Goal: Find specific page/section: Find specific page/section

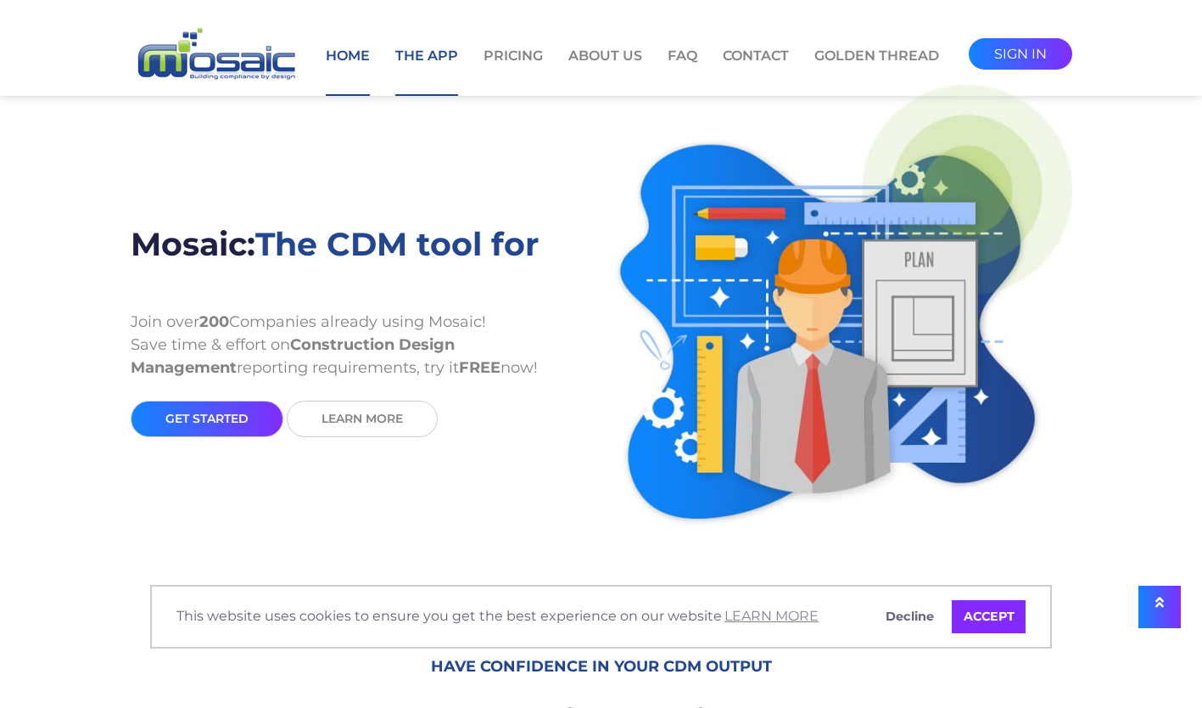
click at [446, 55] on link "The App" at bounding box center [426, 71] width 63 height 50
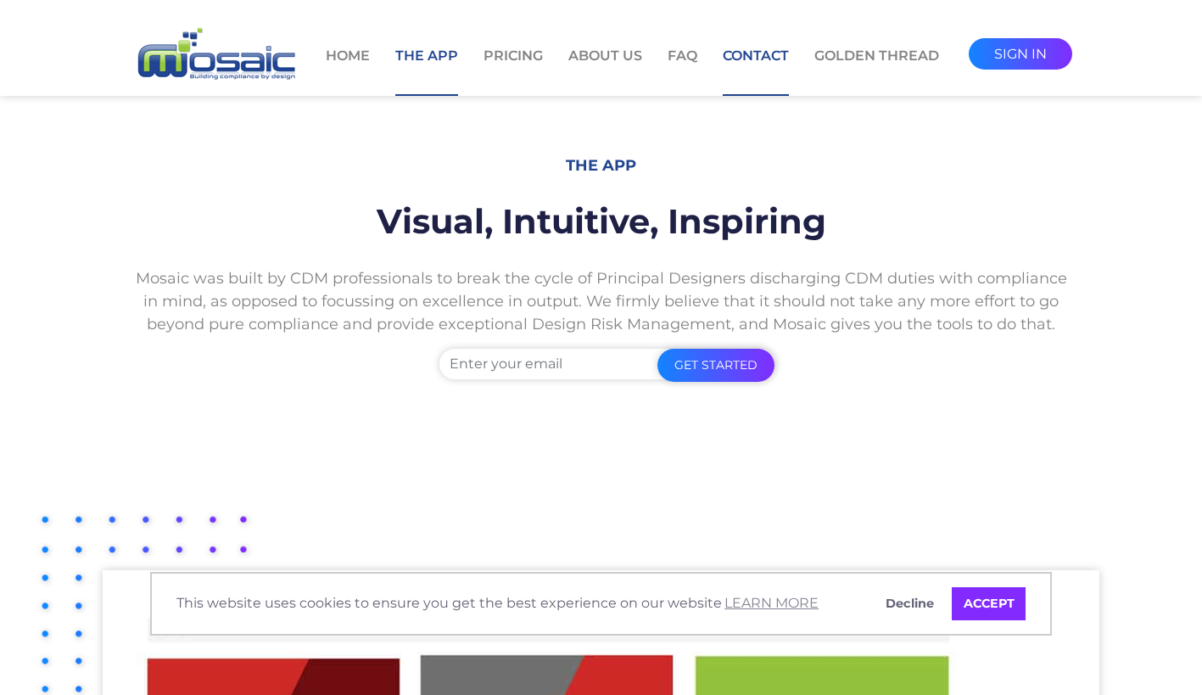
click at [752, 55] on link "Contact" at bounding box center [756, 71] width 66 height 50
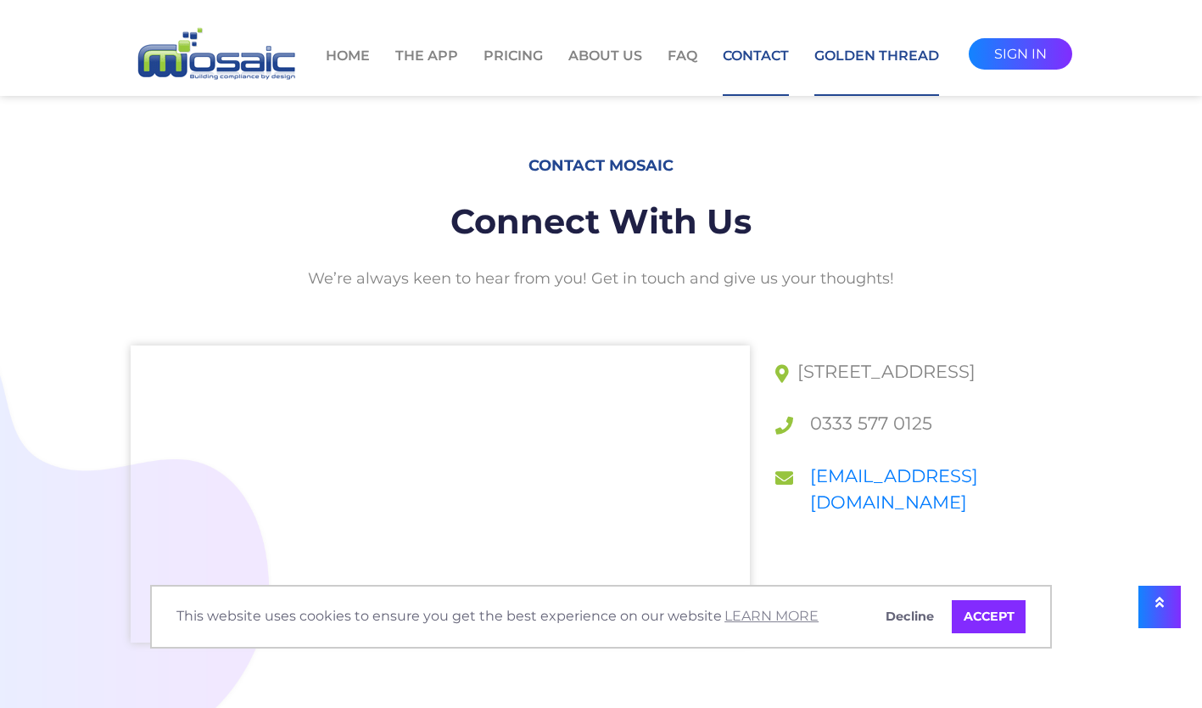
drag, startPoint x: 0, startPoint y: 0, endPoint x: 854, endPoint y: 53, distance: 855.9
click at [854, 53] on link "Golden Thread" at bounding box center [876, 71] width 125 height 50
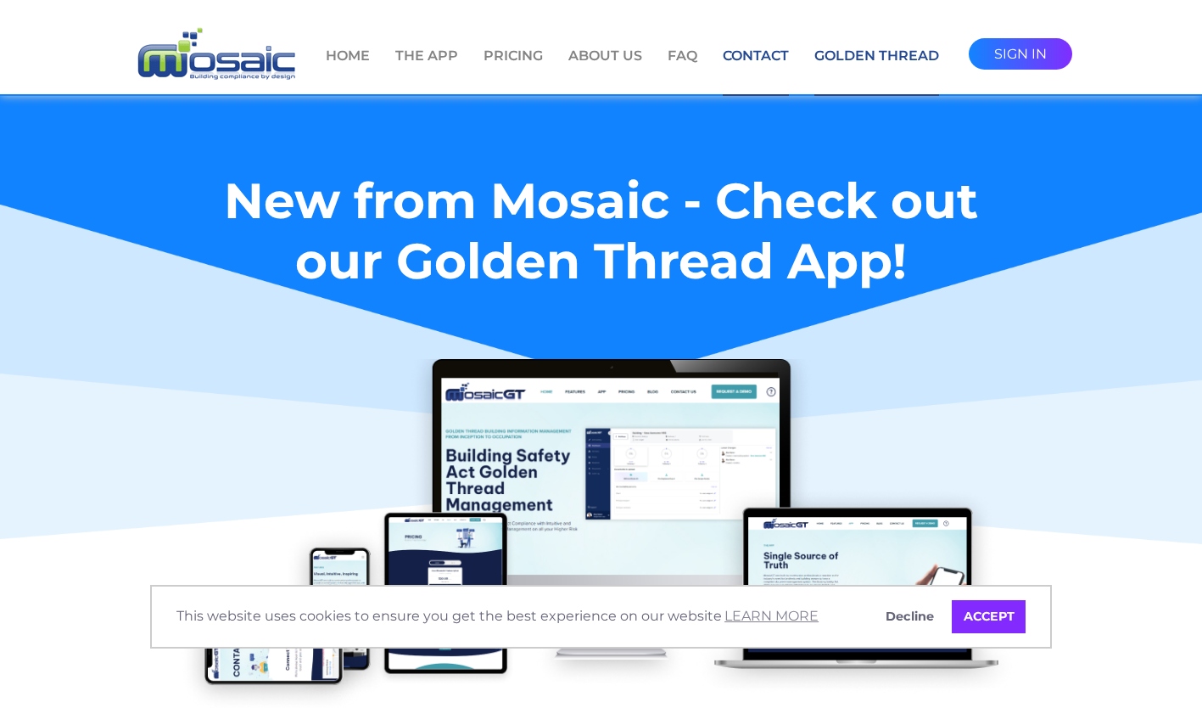
click at [752, 64] on link "Contact" at bounding box center [756, 71] width 66 height 50
